Goal: Task Accomplishment & Management: Use online tool/utility

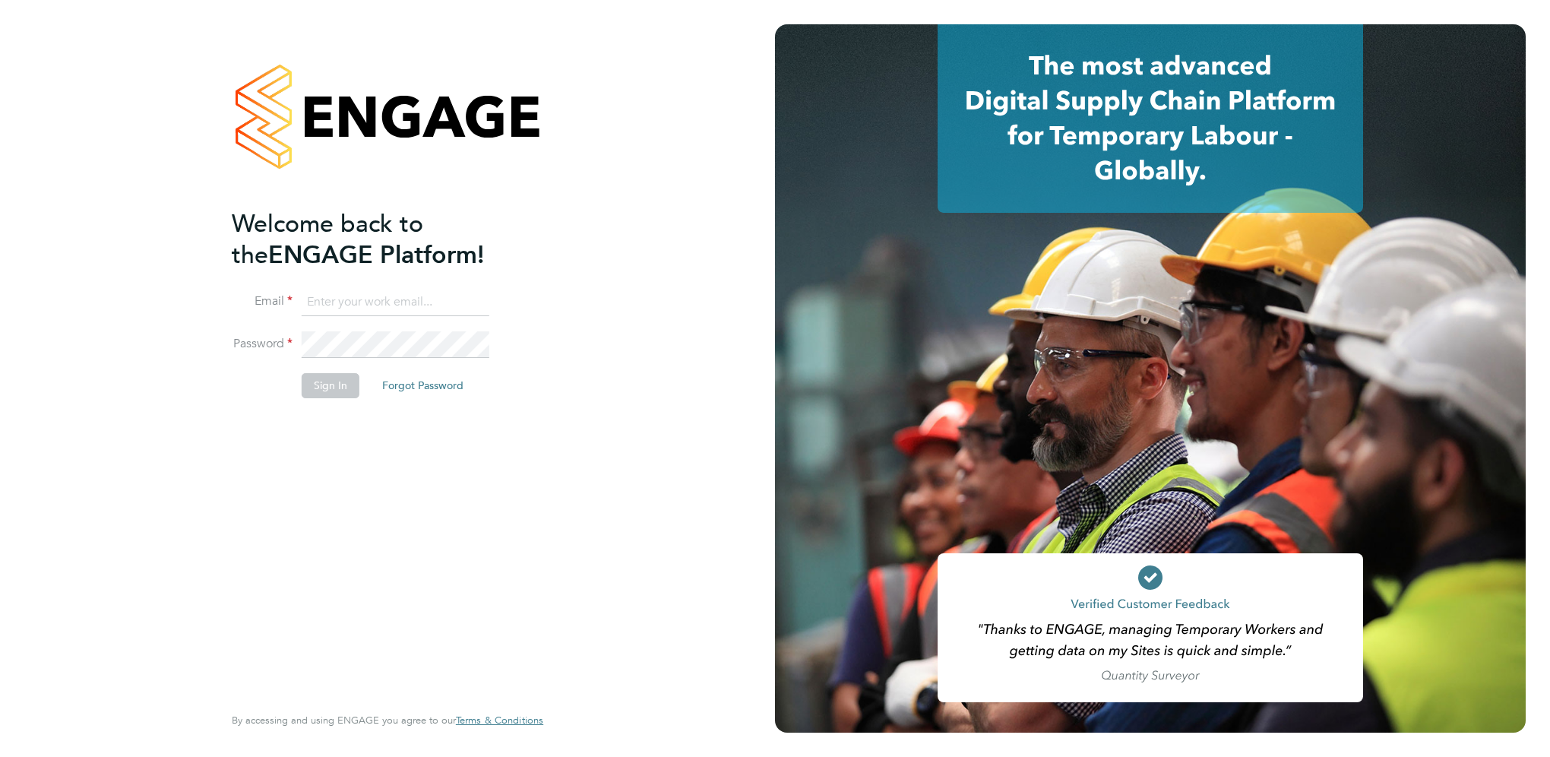
type input "[EMAIL_ADDRESS][PERSON_NAME][DOMAIN_NAME]"
click at [328, 377] on button "Sign In" at bounding box center [331, 385] width 58 height 24
click at [327, 390] on div "Sorry, we are having problems connecting to our services." at bounding box center [387, 378] width 775 height 757
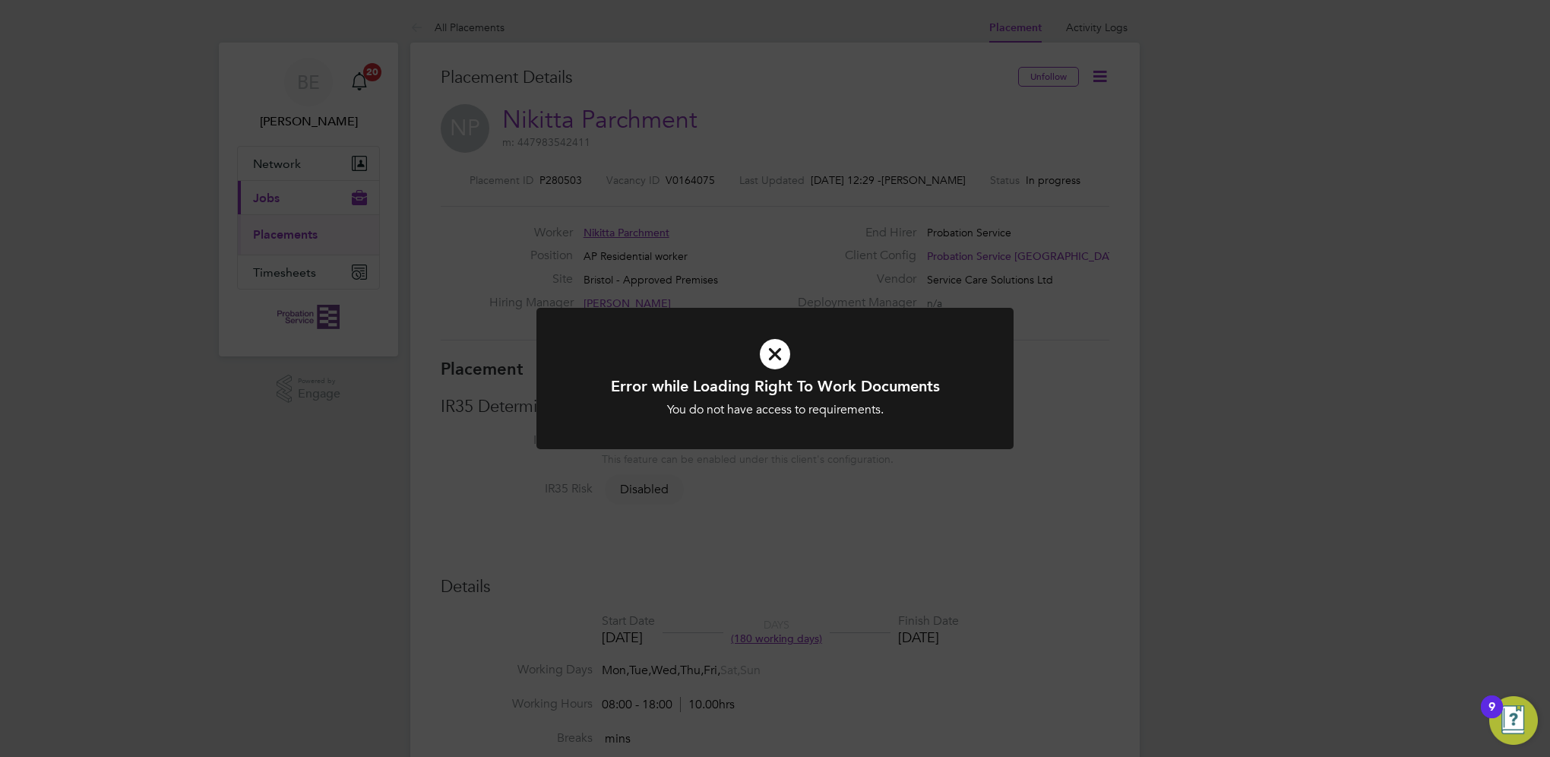
click at [811, 367] on icon at bounding box center [774, 353] width 395 height 59
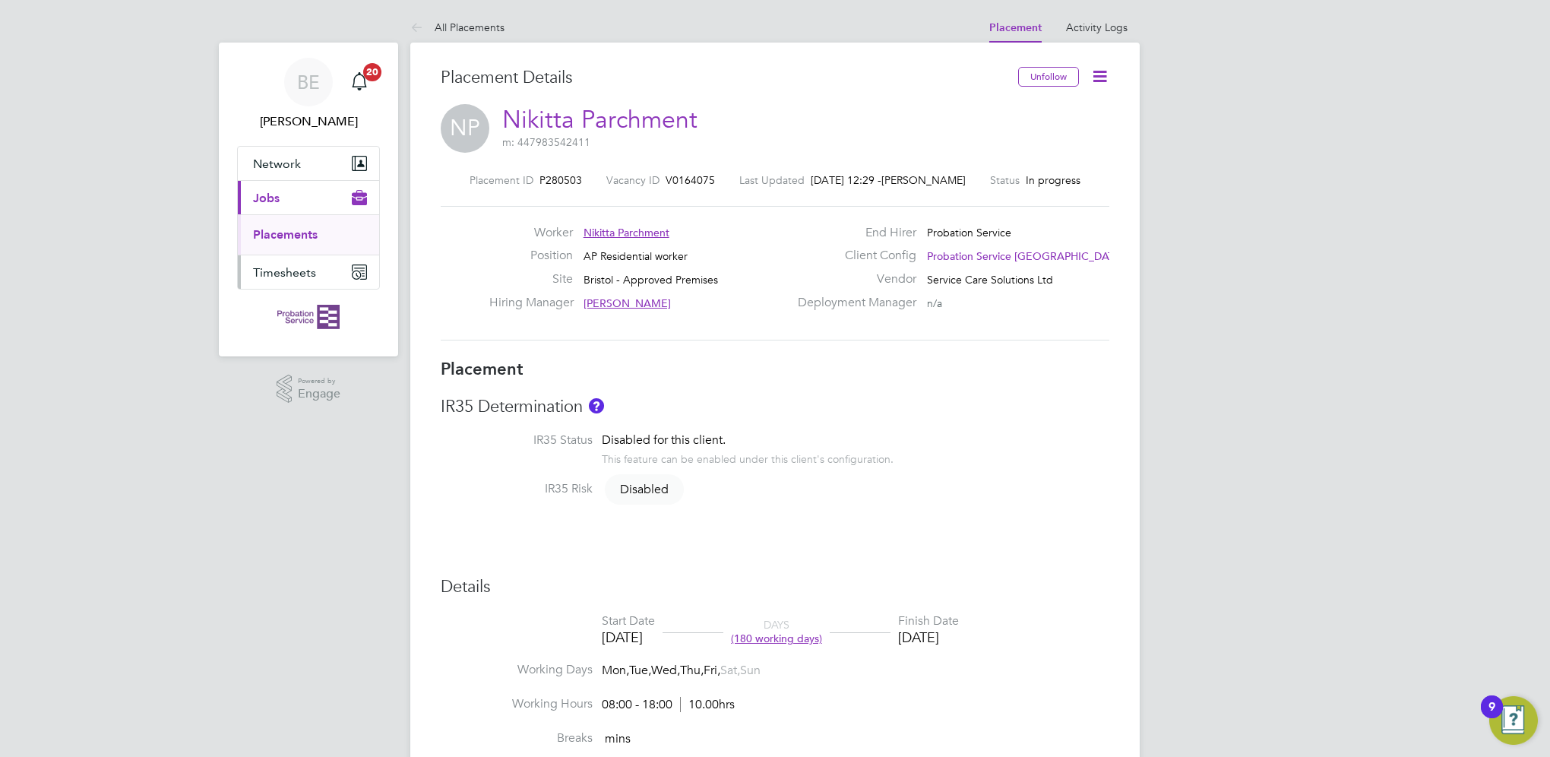
click at [310, 273] on span "Timesheets" at bounding box center [284, 272] width 63 height 14
click at [335, 267] on button "Timesheets" at bounding box center [308, 271] width 141 height 33
click at [365, 243] on button "Timesheets" at bounding box center [308, 231] width 141 height 33
